Goal: Task Accomplishment & Management: Manage account settings

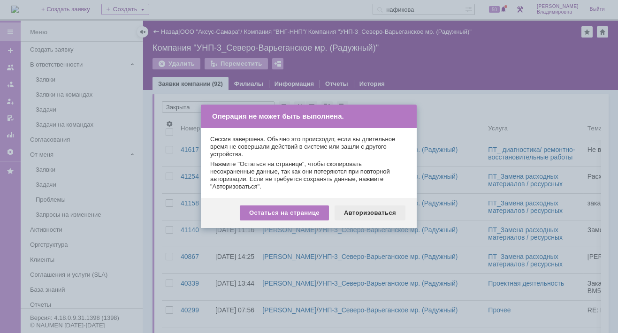
click at [367, 211] on div "Авторизоваться" at bounding box center [370, 213] width 71 height 15
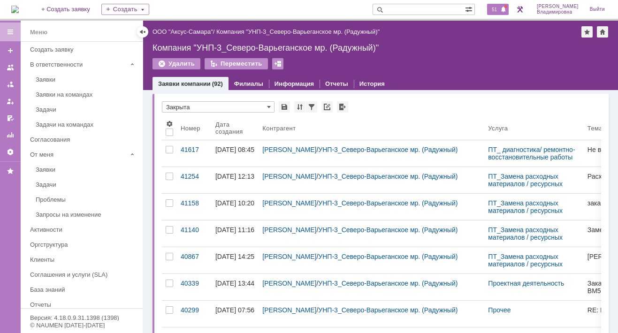
click at [500, 7] on span "51" at bounding box center [494, 9] width 11 height 7
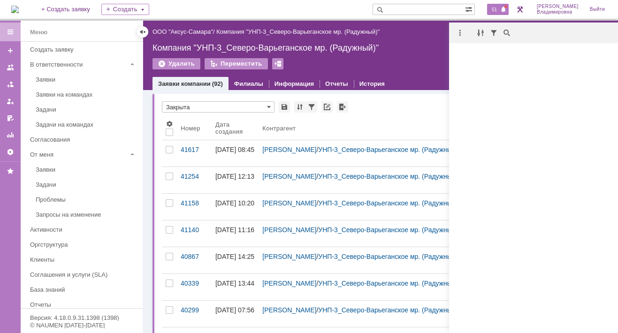
click at [497, 6] on span "51" at bounding box center [494, 9] width 11 height 7
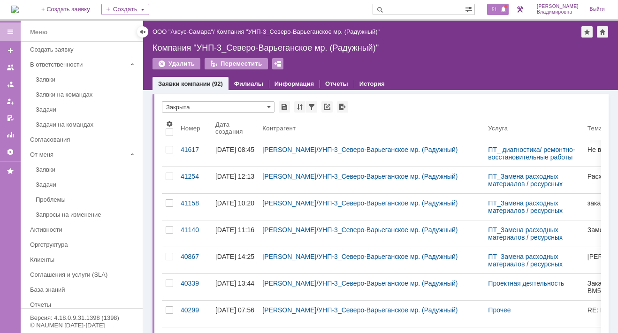
click at [500, 7] on span "51" at bounding box center [494, 9] width 11 height 7
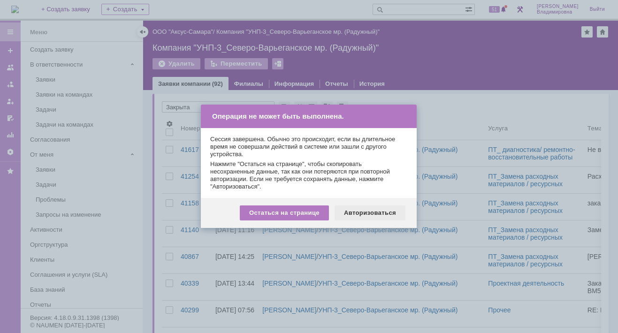
click at [373, 212] on div "Авторизоваться" at bounding box center [370, 213] width 71 height 15
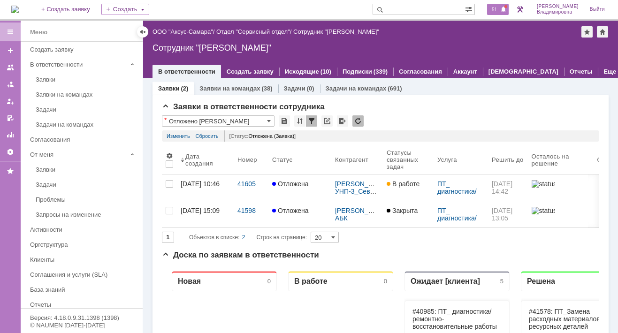
click at [500, 10] on span "51" at bounding box center [494, 9] width 11 height 7
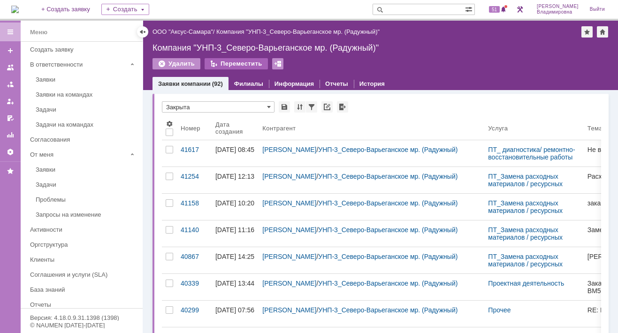
click at [228, 60] on div "Переместить" at bounding box center [236, 63] width 63 height 11
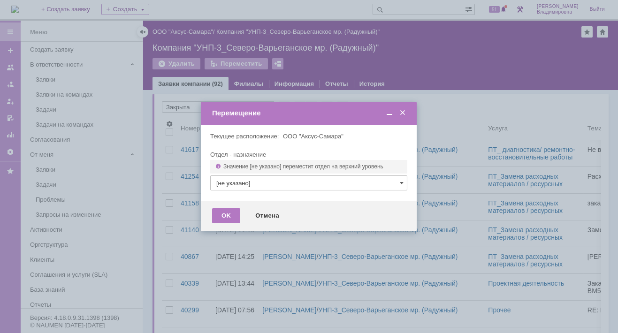
click at [288, 162] on div "Значение [не указано] переместит отдел на верхний уровень" at bounding box center [308, 167] width 197 height 14
click at [218, 154] on div "Отдел - назначение" at bounding box center [308, 155] width 197 height 6
click at [403, 112] on span at bounding box center [402, 113] width 9 height 8
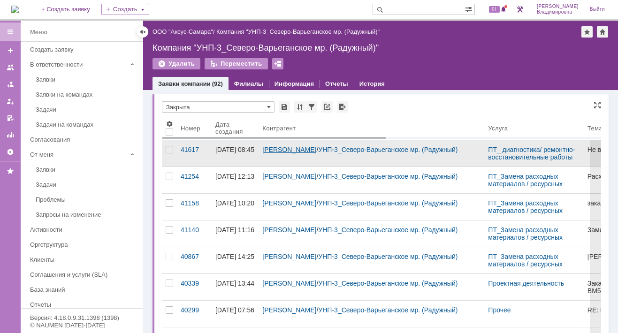
click at [267, 151] on link "Агаширинов Мухаммад-Али Демирчинович" at bounding box center [289, 150] width 54 height 8
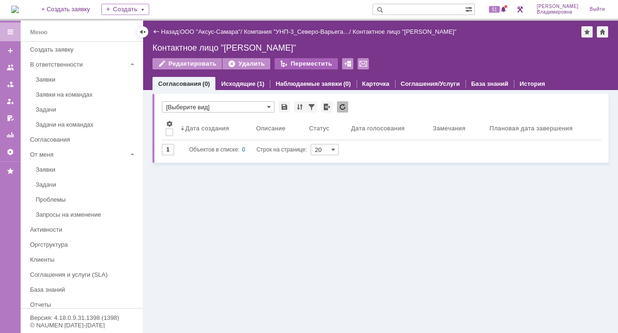
click at [299, 64] on div "Переместить" at bounding box center [306, 63] width 63 height 11
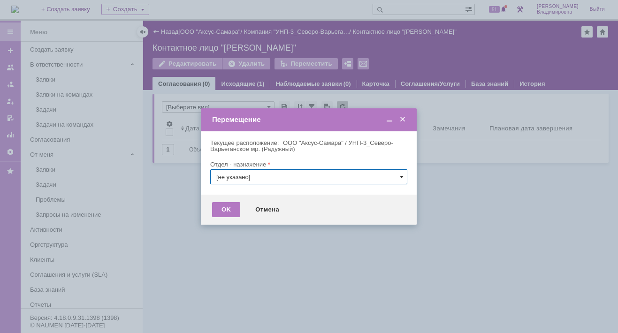
click at [403, 177] on span at bounding box center [402, 177] width 4 height 8
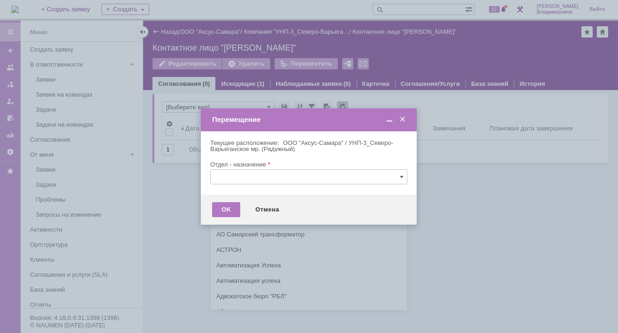
scroll to position [279, 0]
click at [223, 302] on div "[не указано] AVON AXUS Axus Computers DELPHI Xcom «ММЦ Профмедицина» АВТОВАЗ АГ…" at bounding box center [309, 310] width 196 height 803
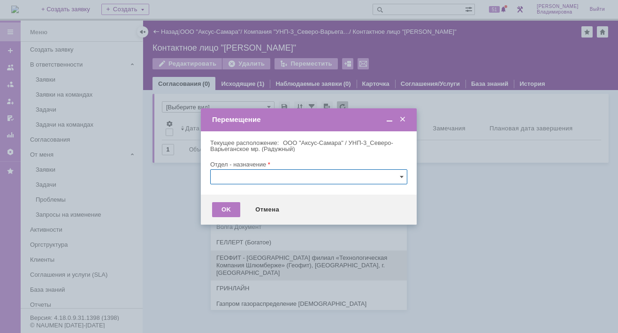
scroll to position [326, 0]
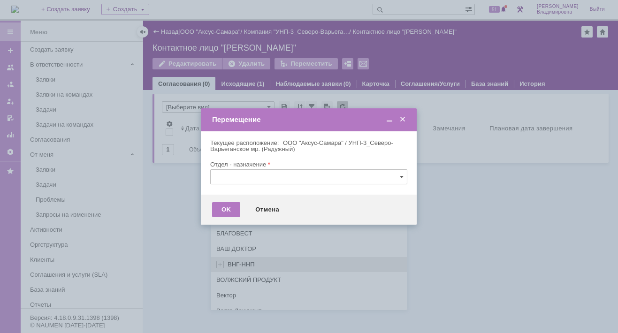
click at [230, 261] on span "ВНГ-ННП" at bounding box center [241, 264] width 27 height 7
type input "ВНГ-ННП"
click at [402, 177] on span at bounding box center [402, 177] width 4 height 8
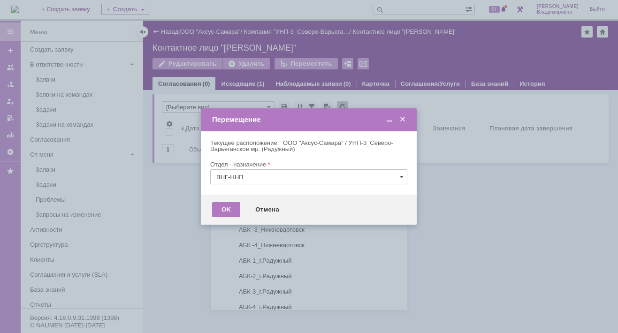
scroll to position [576, 0]
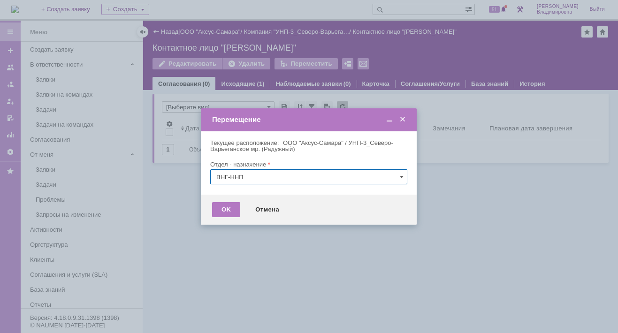
click at [547, 236] on div at bounding box center [309, 166] width 618 height 333
click at [404, 118] on span at bounding box center [402, 119] width 9 height 8
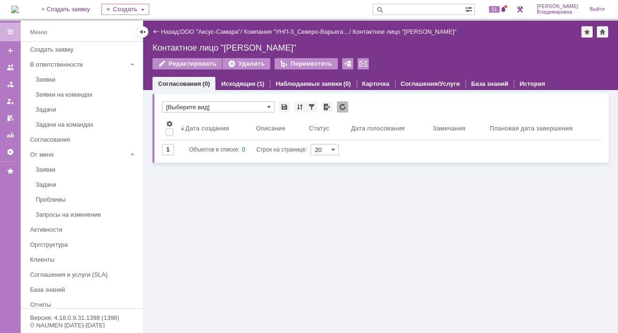
drag, startPoint x: 469, startPoint y: 223, endPoint x: 325, endPoint y: 189, distance: 148.6
click at [461, 221] on div "Голосования * [Выберите вид] Результаты поиска: Изменить Сбросить Сортировать п…" at bounding box center [380, 211] width 475 height 243
drag, startPoint x: 210, startPoint y: 274, endPoint x: 217, endPoint y: 277, distance: 7.6
click at [210, 274] on div "Голосования * [Выберите вид] Результаты поиска: Изменить Сбросить Сортировать п…" at bounding box center [380, 211] width 475 height 243
click at [240, 199] on div "Голосования * [Выберите вид] Результаты поиска: Изменить Сбросить Сортировать п…" at bounding box center [380, 211] width 475 height 243
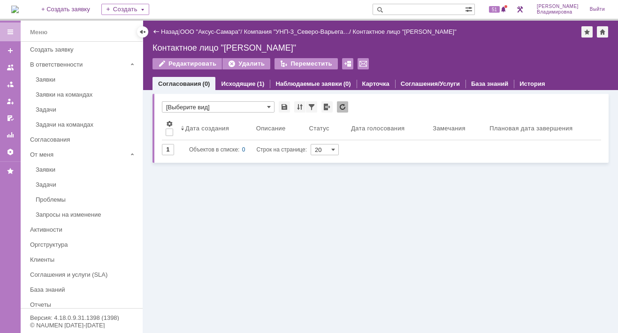
scroll to position [39, 0]
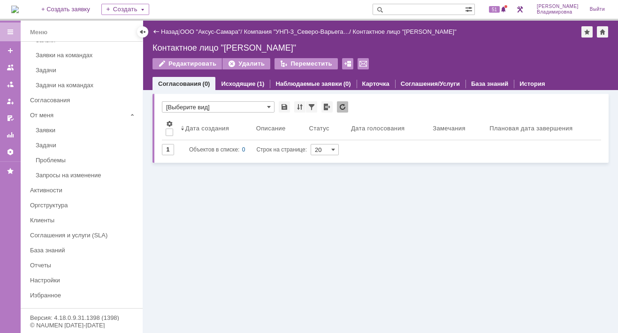
click at [255, 220] on div "Голосования * [Выберите вид] Результаты поиска: Изменить Сбросить Сортировать п…" at bounding box center [380, 211] width 475 height 243
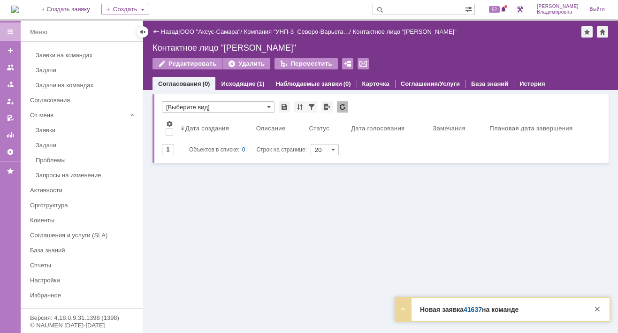
click at [475, 307] on link "41637" at bounding box center [473, 310] width 18 height 8
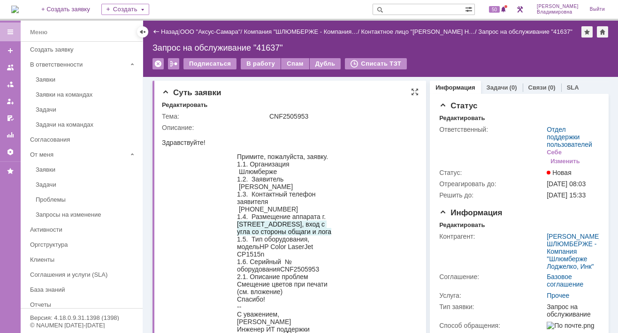
click at [310, 97] on div "Суть заявки Редактировать Тема: CNF2505953 Описание:" at bounding box center [290, 228] width 274 height 295
click at [252, 60] on div "В работу" at bounding box center [261, 63] width 40 height 11
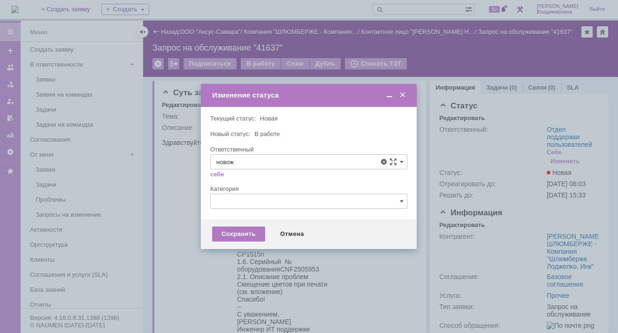
click at [242, 230] on span "[PERSON_NAME]" at bounding box center [308, 231] width 185 height 8
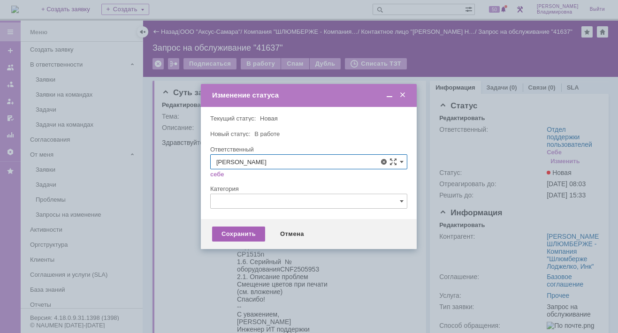
type input "[PERSON_NAME]"
click at [230, 234] on div "Сохранить" at bounding box center [238, 234] width 53 height 15
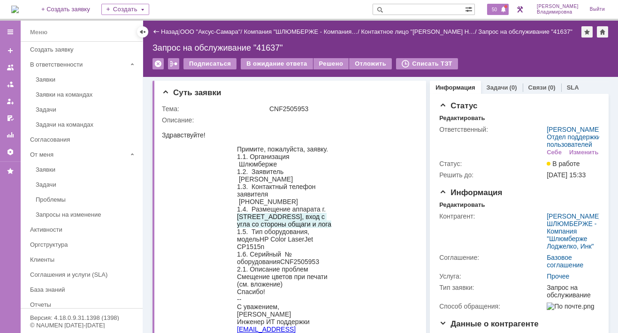
click at [497, 11] on span "50" at bounding box center [494, 9] width 11 height 7
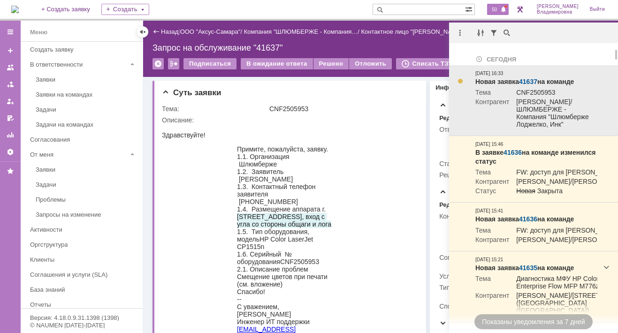
click at [496, 110] on td "Контрагент" at bounding box center [493, 114] width 34 height 32
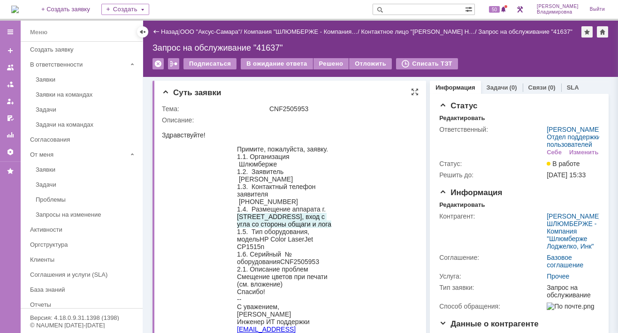
click at [238, 110] on div "Тема:" at bounding box center [215, 109] width 106 height 8
click at [470, 31] on div "Контактное лицо "Александров Н… /" at bounding box center [419, 31] width 117 height 7
click at [327, 172] on div "1.2. Заявитель Александров Никита" at bounding box center [287, 175] width 100 height 15
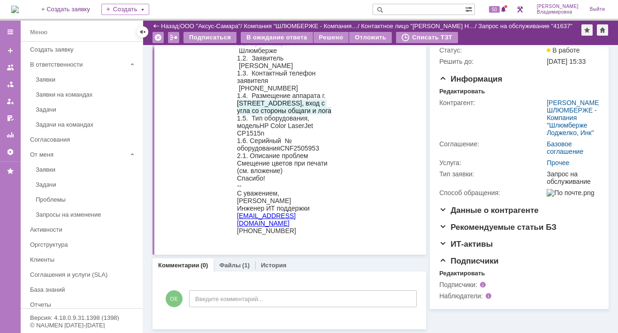
scroll to position [120, 0]
click at [283, 220] on link "nalexandrov@slb.ru" at bounding box center [266, 219] width 59 height 15
click at [414, 146] on div "Тема: CNF2505953 Описание:" at bounding box center [290, 118] width 257 height 260
drag, startPoint x: 165, startPoint y: 186, endPoint x: 237, endPoint y: 183, distance: 71.9
click at [245, 183] on div "--" at bounding box center [287, 186] width 100 height 8
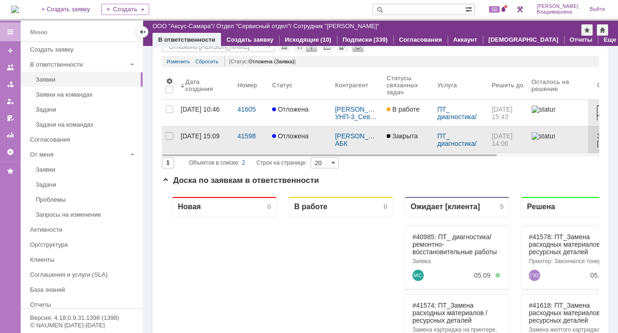
scroll to position [3, 0]
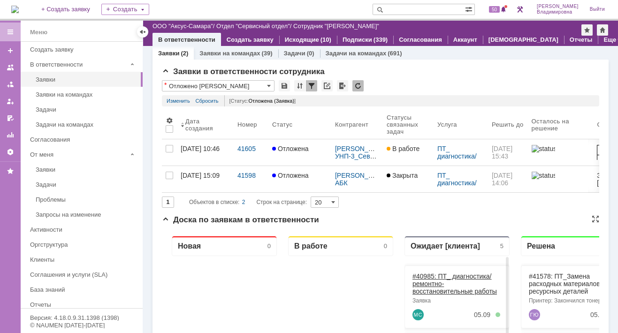
click at [428, 277] on link "#40985: ПТ_ диагностика/ ремонтно-восстановительные работы" at bounding box center [455, 283] width 84 height 23
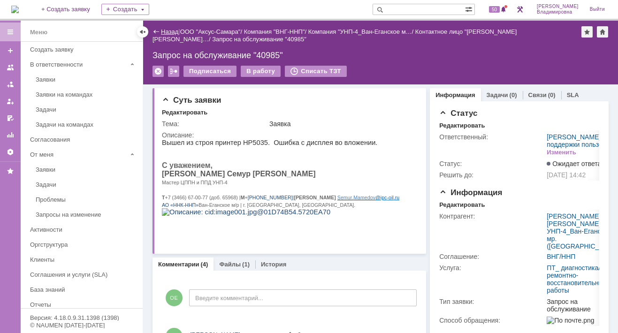
click at [167, 29] on link "Назад" at bounding box center [169, 31] width 17 height 7
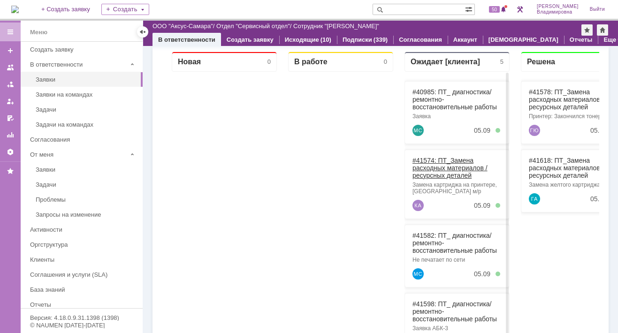
click at [433, 159] on link "#41574: ПТ_Замена расходных материалов / ресурсных деталей" at bounding box center [450, 168] width 75 height 23
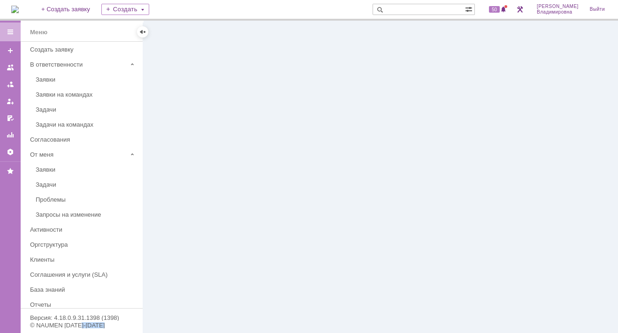
click at [433, 158] on div at bounding box center [380, 177] width 475 height 313
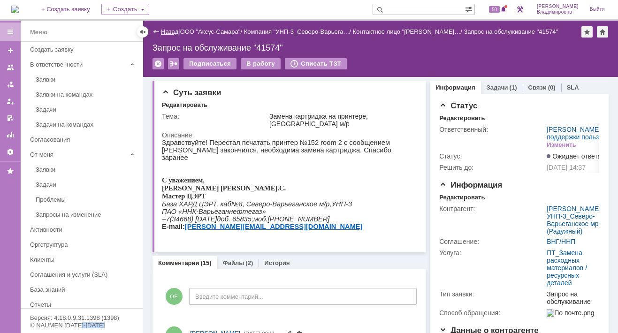
click at [169, 30] on link "Назад" at bounding box center [169, 31] width 17 height 7
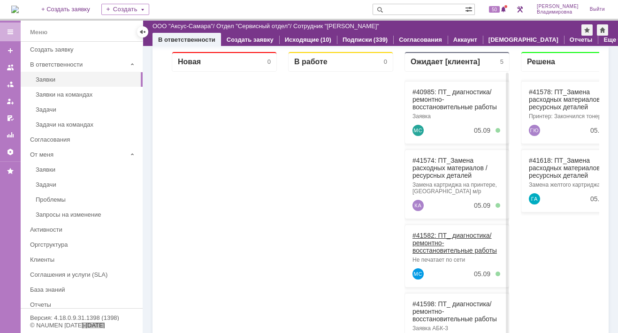
click at [431, 235] on link "#41582: ПТ_ диагностика/ ремонтно-восстановительные работы" at bounding box center [455, 243] width 84 height 23
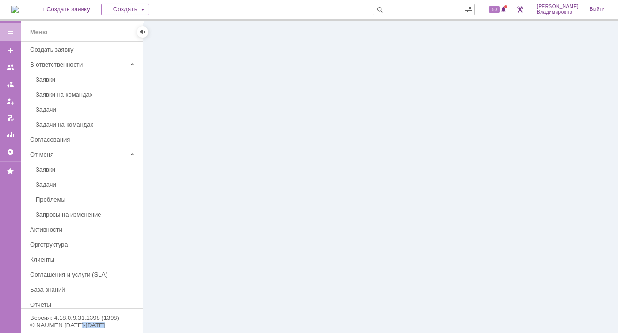
click at [431, 234] on div at bounding box center [380, 177] width 475 height 313
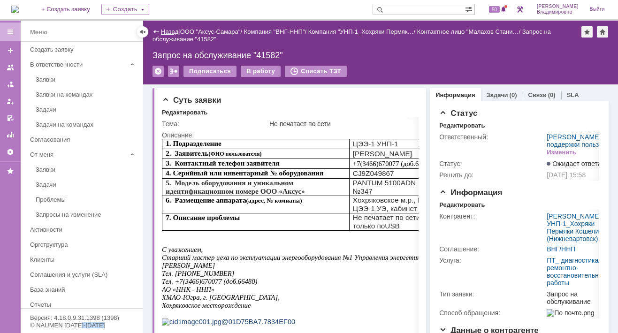
click at [169, 32] on link "Назад" at bounding box center [169, 31] width 17 height 7
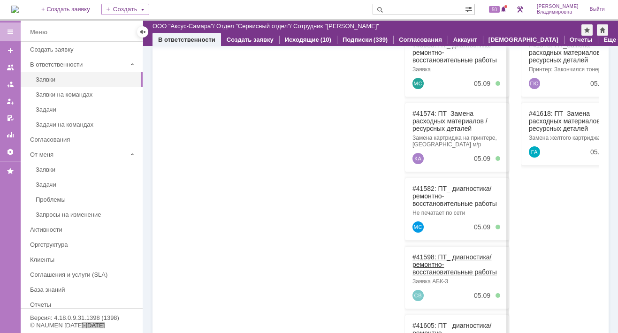
click at [427, 254] on link "#41598: ПТ_ диагностика/ ремонтно-восстановительные работы" at bounding box center [455, 264] width 84 height 23
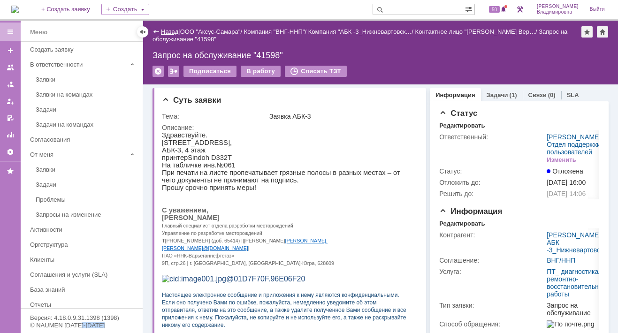
click at [170, 28] on link "Назад" at bounding box center [169, 31] width 17 height 7
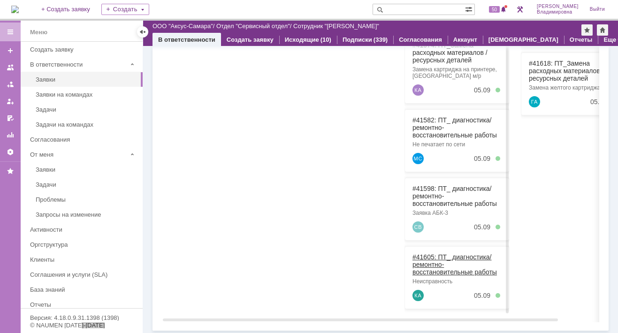
click at [423, 254] on link "#41605: ПТ_ диагностика/ ремонтно-восстановительные работы" at bounding box center [455, 264] width 84 height 23
